Goal: Find specific page/section: Find specific page/section

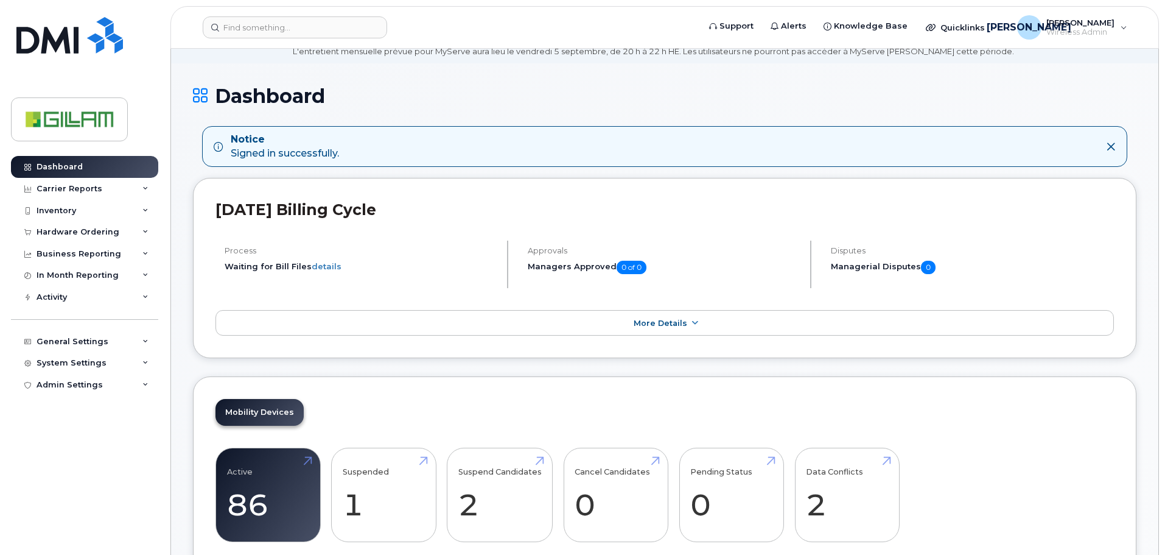
scroll to position [304, 0]
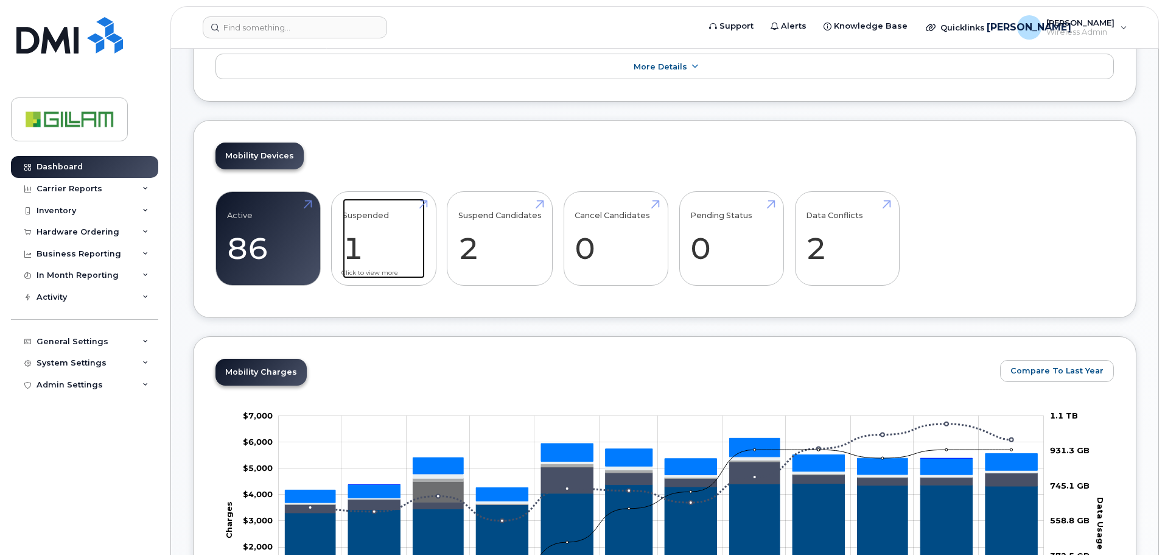
click at [368, 219] on link "Suspended 1 -50%" at bounding box center [384, 238] width 82 height 80
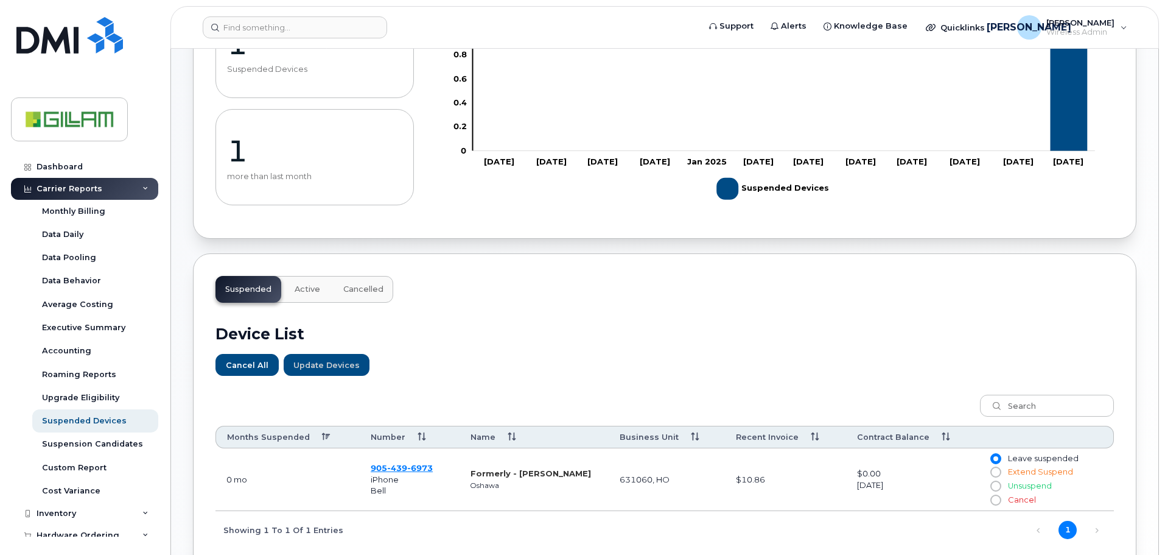
scroll to position [294, 0]
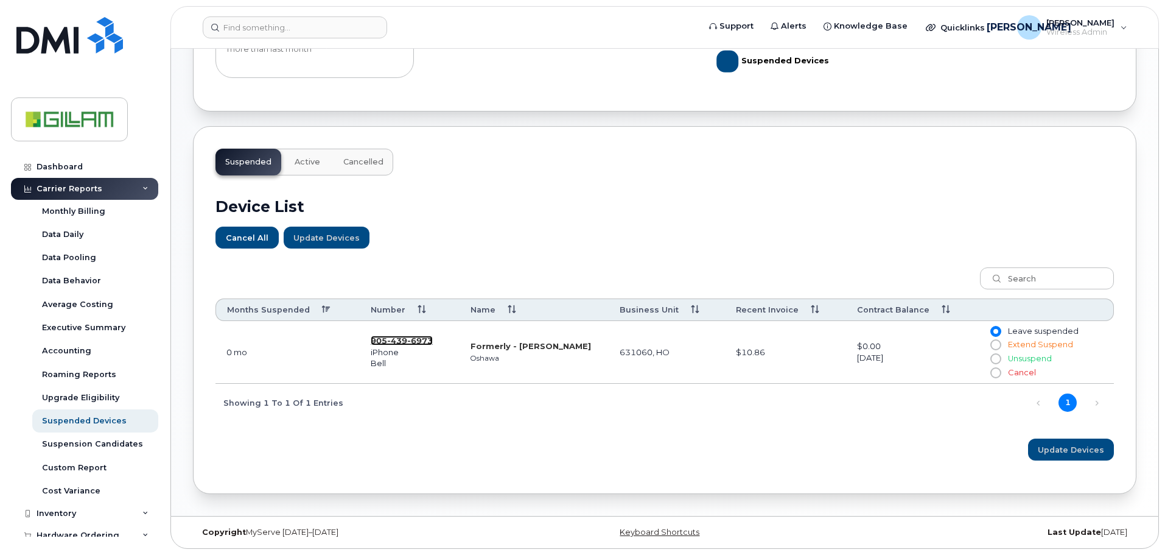
click at [407, 342] on span "439" at bounding box center [420, 340] width 26 height 10
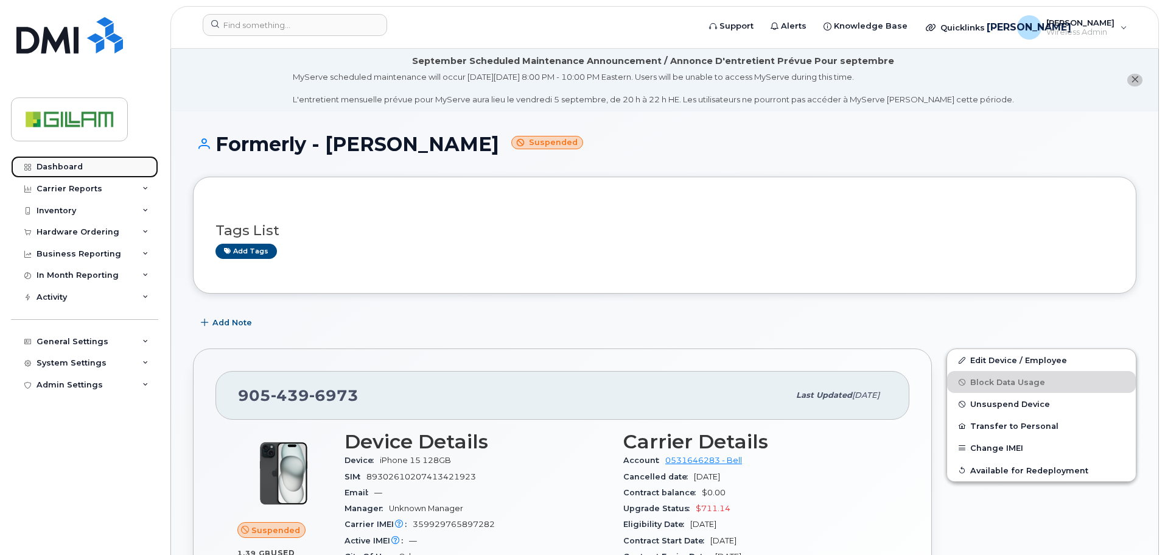
drag, startPoint x: 59, startPoint y: 163, endPoint x: 94, endPoint y: 172, distance: 35.9
click at [58, 163] on div "Dashboard" at bounding box center [60, 167] width 46 height 10
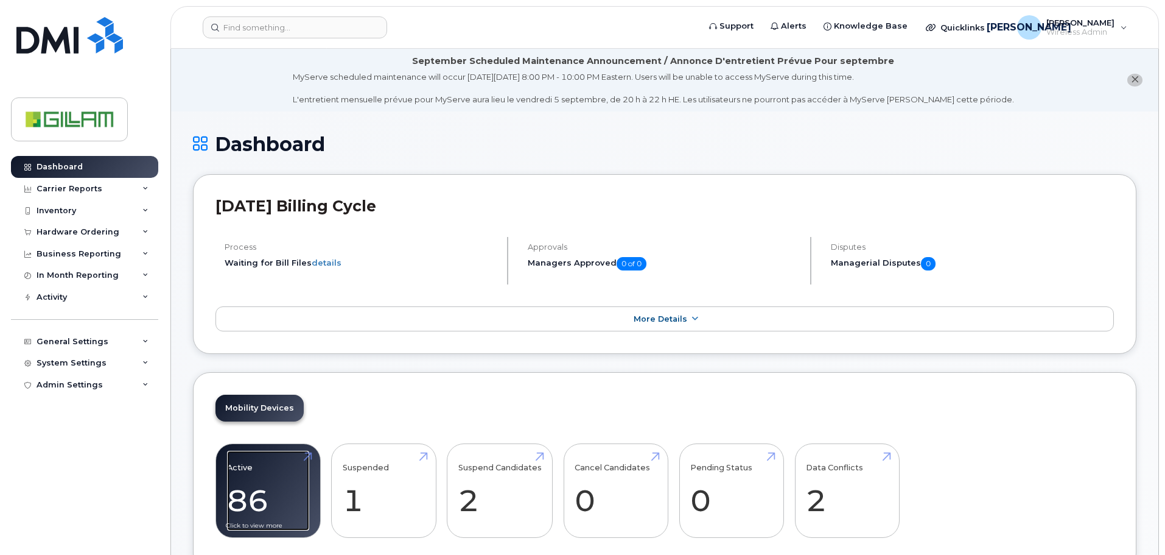
drag, startPoint x: 239, startPoint y: 457, endPoint x: 249, endPoint y: 452, distance: 11.2
click at [239, 458] on link "Active 86 23%" at bounding box center [268, 490] width 82 height 80
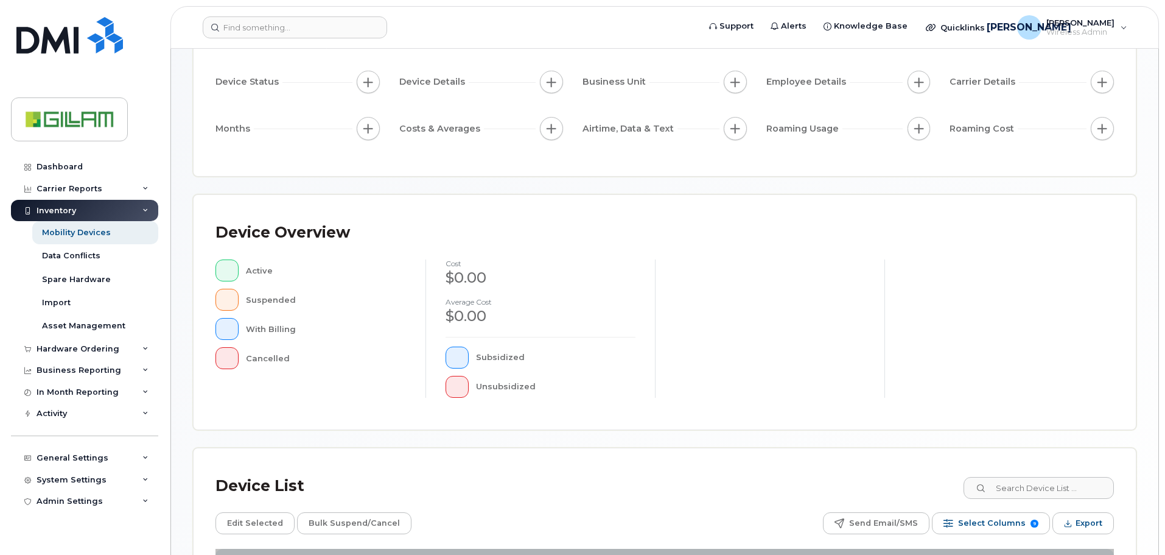
scroll to position [282, 0]
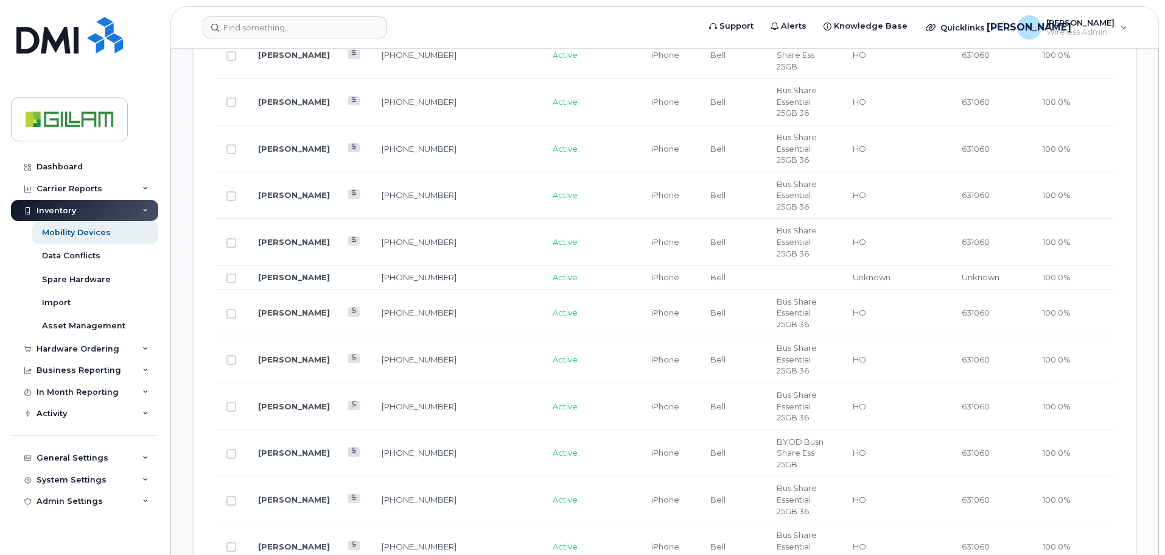
scroll to position [1013, 0]
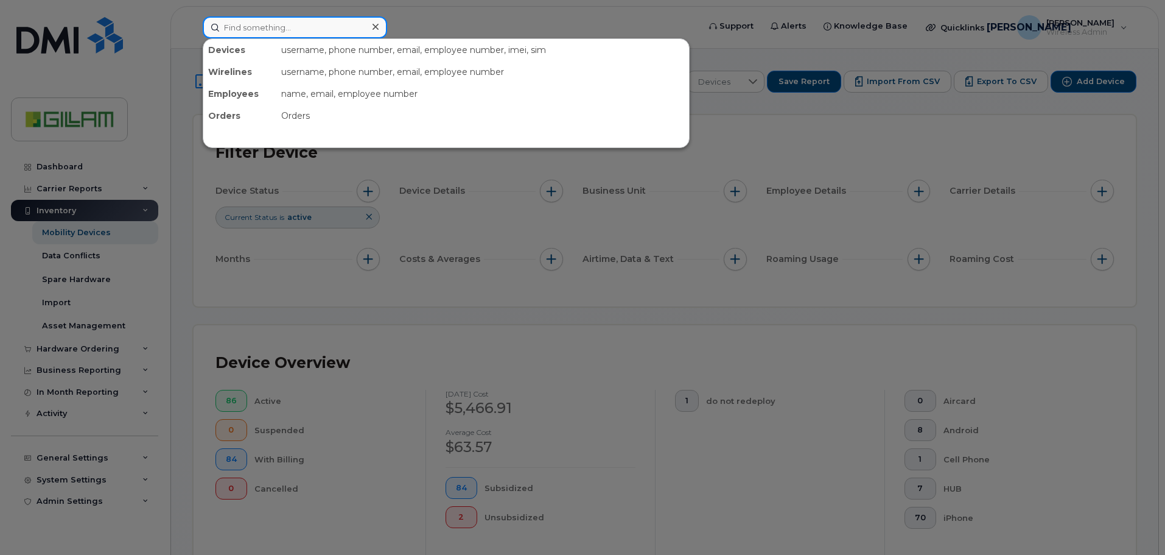
click at [269, 27] on input at bounding box center [295, 27] width 184 height 22
type input "dennis"
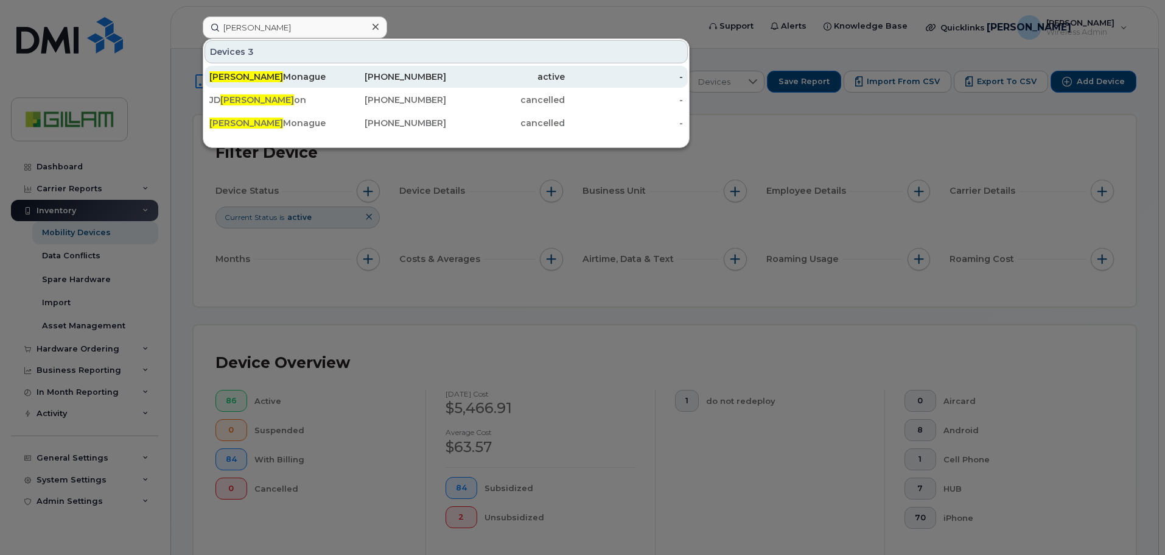
click at [252, 79] on div "Dennis Monague" at bounding box center [268, 77] width 119 height 12
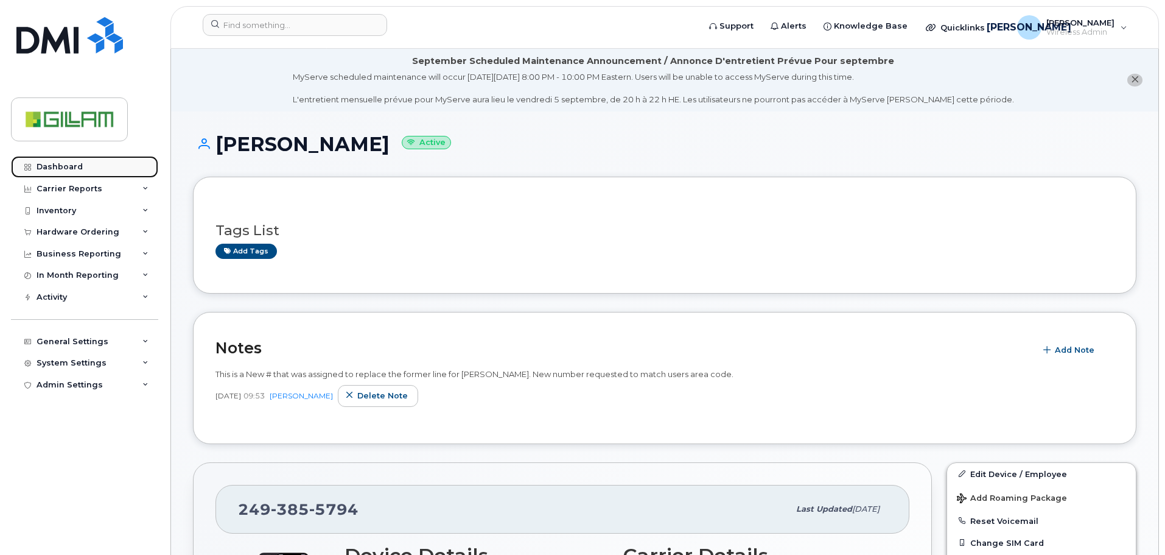
click at [60, 164] on div "Dashboard" at bounding box center [60, 167] width 46 height 10
